Goal: Check status: Check status

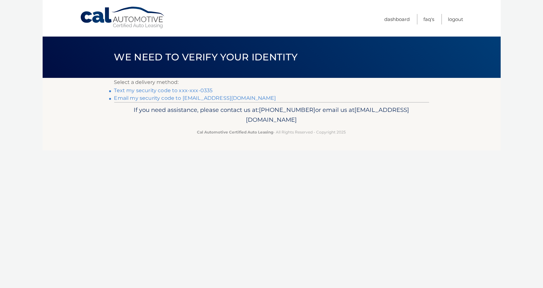
click at [163, 89] on link "Text my security code to xxx-xxx-0335" at bounding box center [163, 90] width 99 height 6
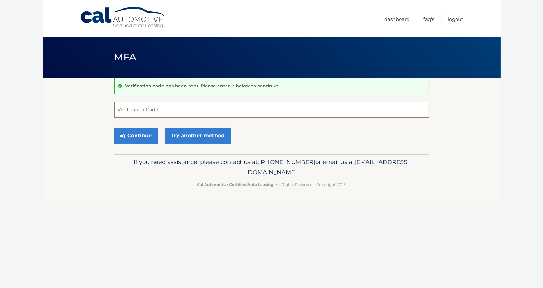
click at [158, 109] on input "Verification Code" at bounding box center [271, 110] width 315 height 16
type input "383639"
click at [142, 137] on button "Continue" at bounding box center [136, 136] width 44 height 16
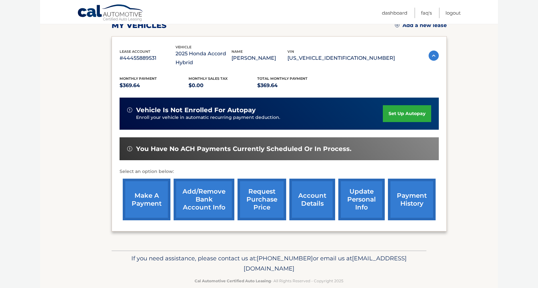
scroll to position [106, 0]
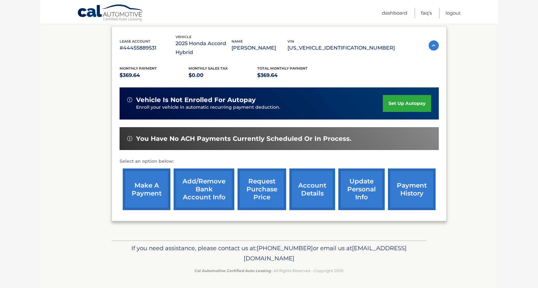
click at [308, 193] on link "account details" at bounding box center [312, 190] width 46 height 42
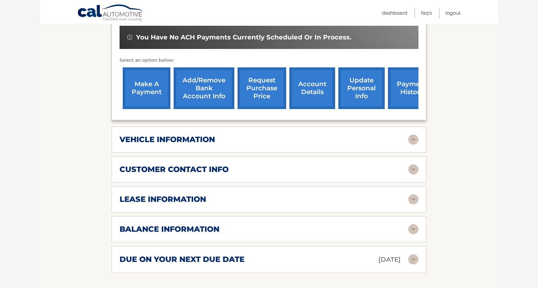
scroll to position [223, 0]
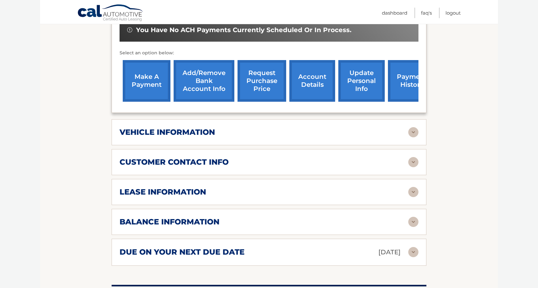
click at [287, 220] on div "balance information" at bounding box center [264, 222] width 289 height 10
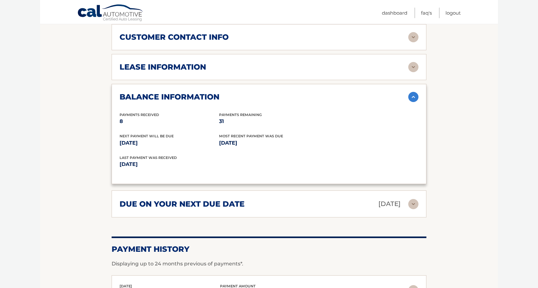
scroll to position [350, 0]
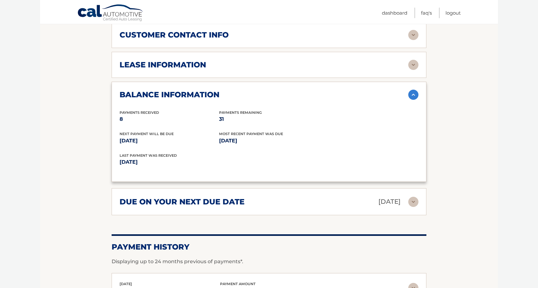
click at [304, 193] on div "due on your next due date [DATE] Late Charges $0.00 Miscellaneous Charges $0.00…" at bounding box center [269, 201] width 315 height 27
click at [333, 200] on div "due on your next due date [DATE]" at bounding box center [264, 201] width 289 height 11
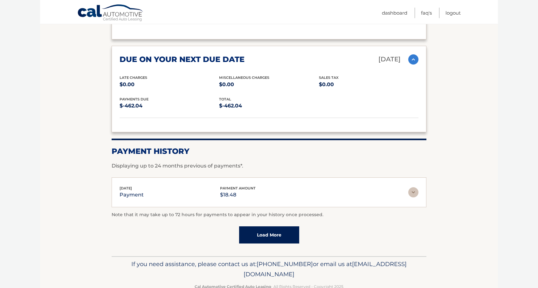
scroll to position [507, 0]
